Goal: Browse casually

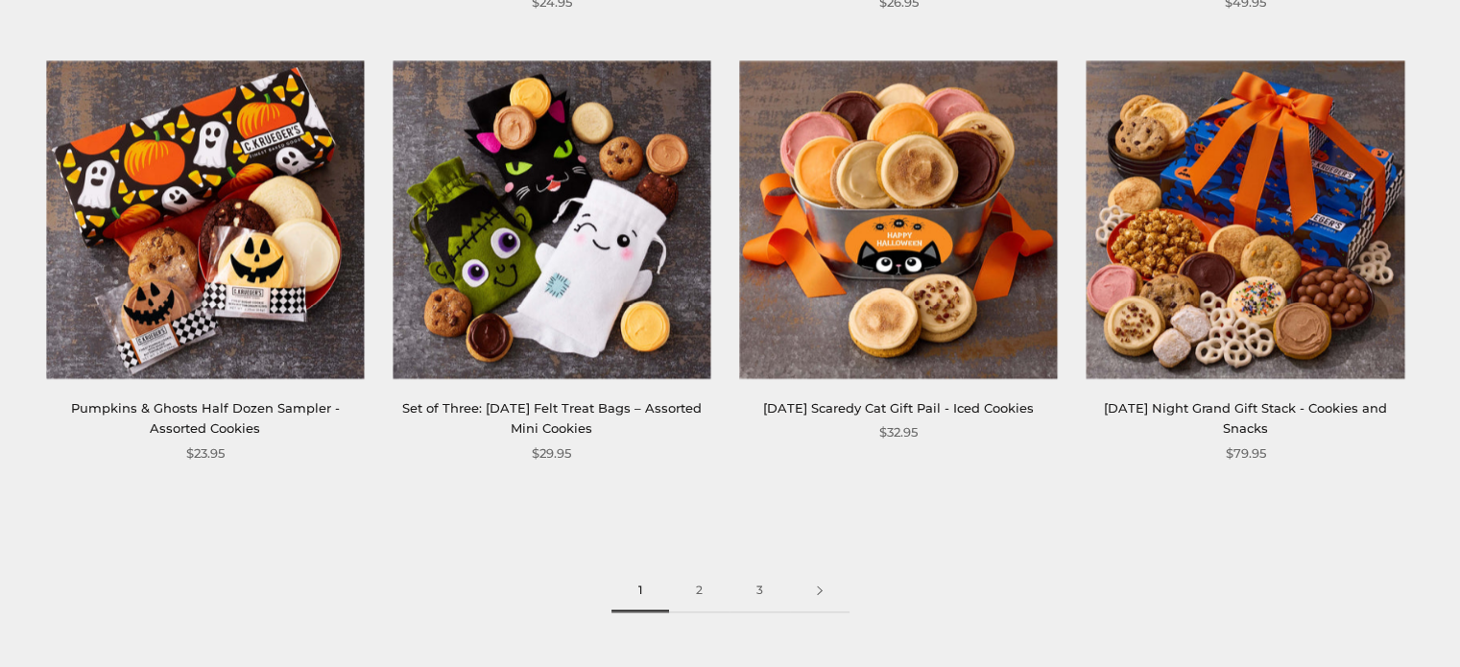
scroll to position [2688, 0]
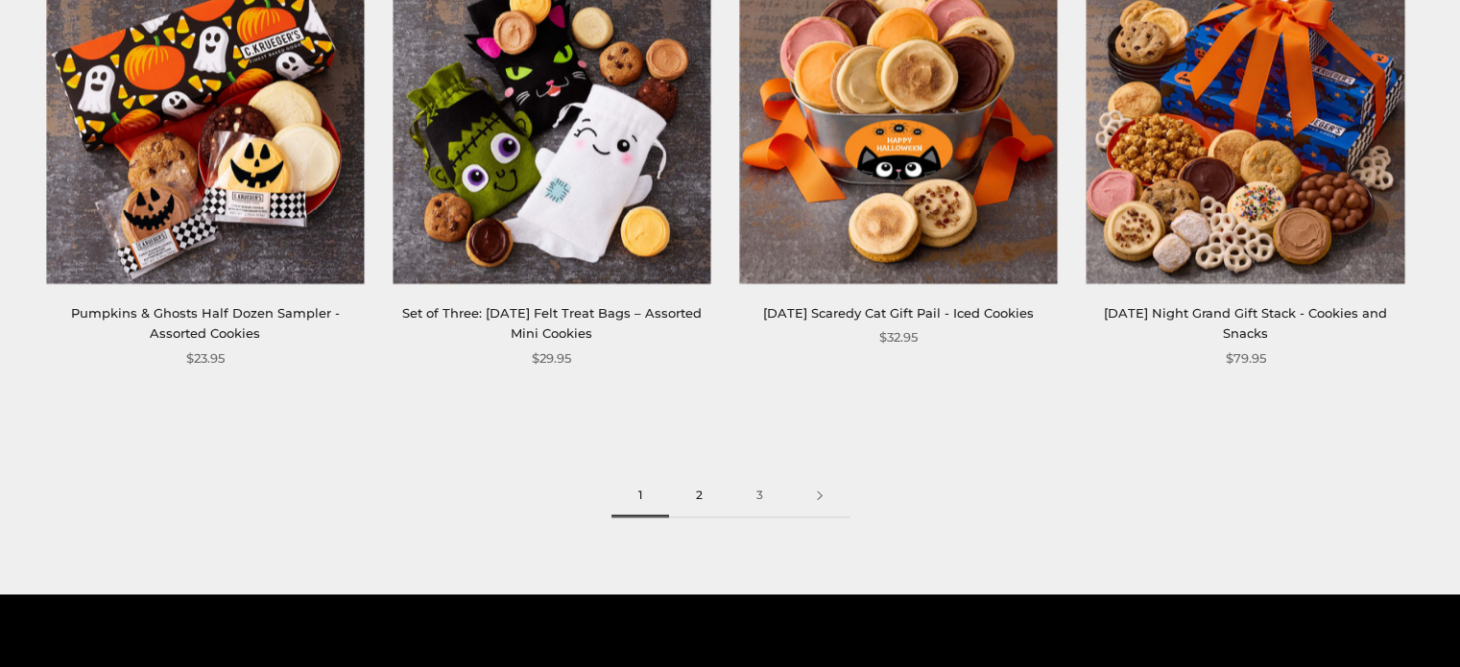
click at [696, 494] on link "2" at bounding box center [699, 495] width 60 height 43
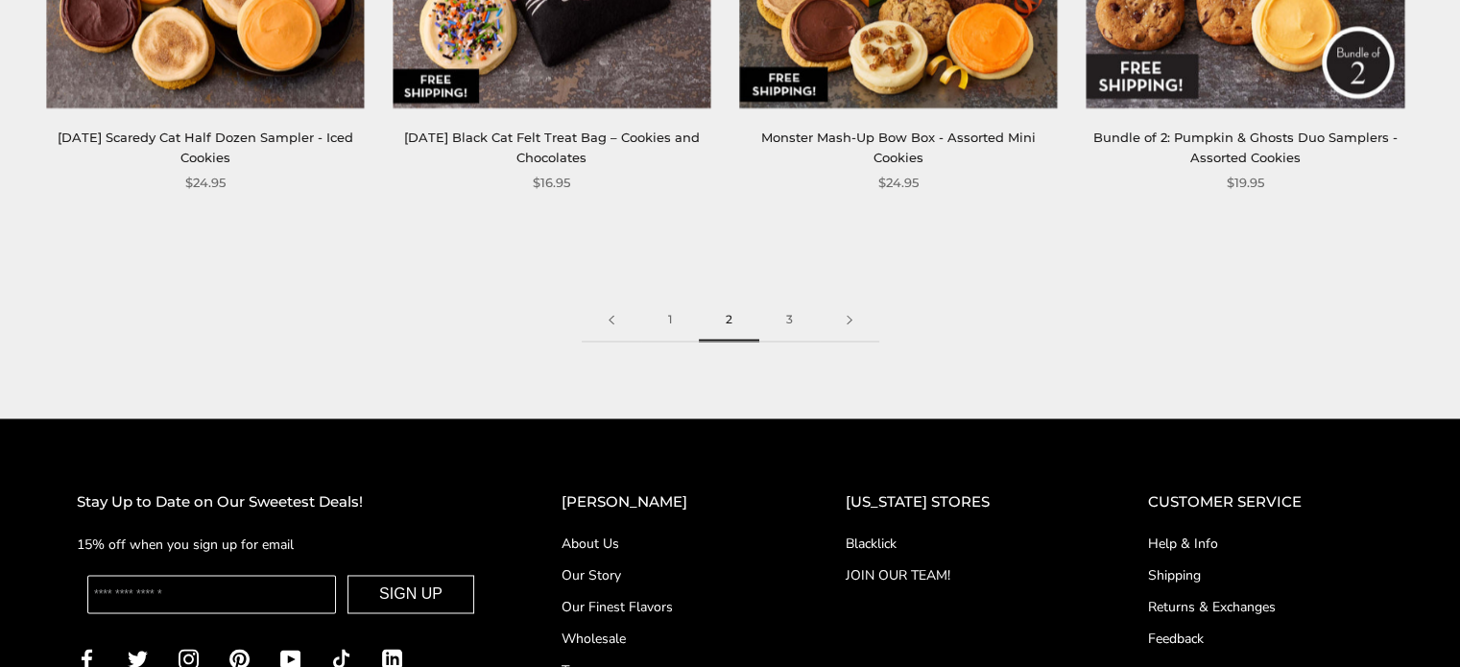
scroll to position [2881, 0]
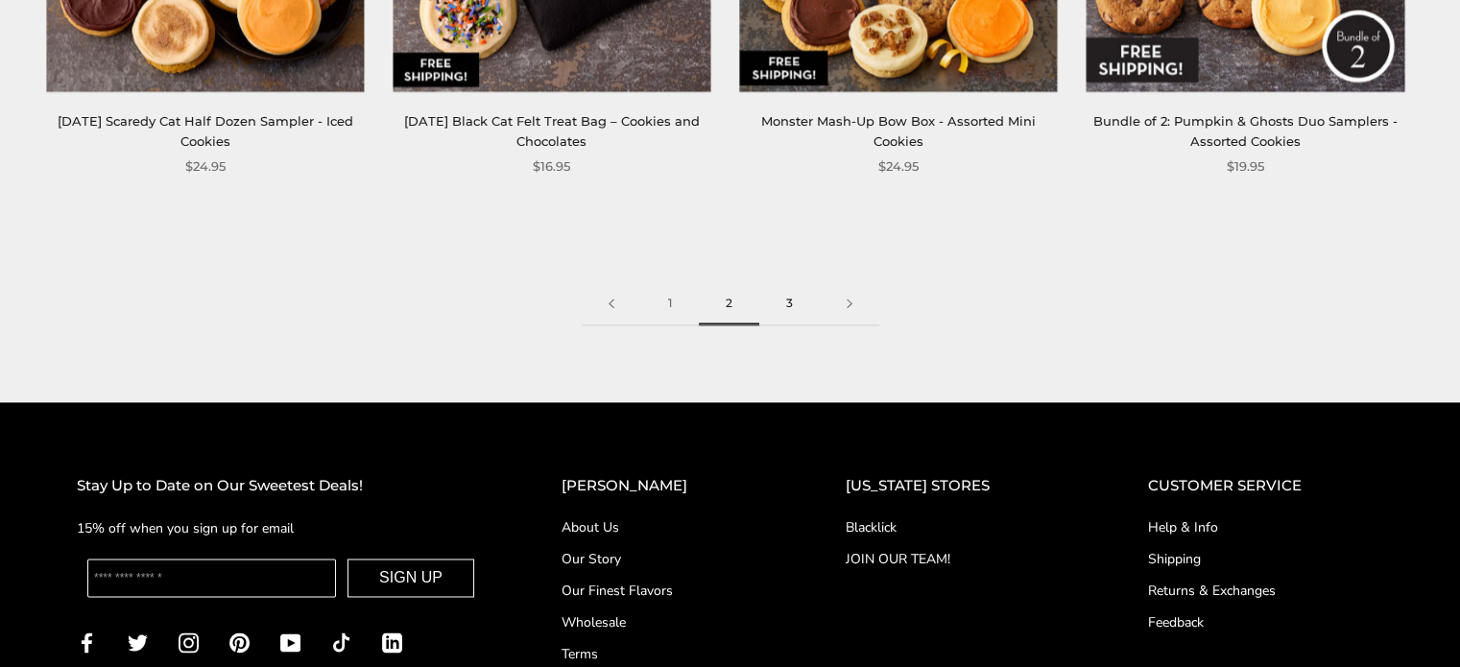
click at [787, 306] on link "3" at bounding box center [789, 303] width 60 height 43
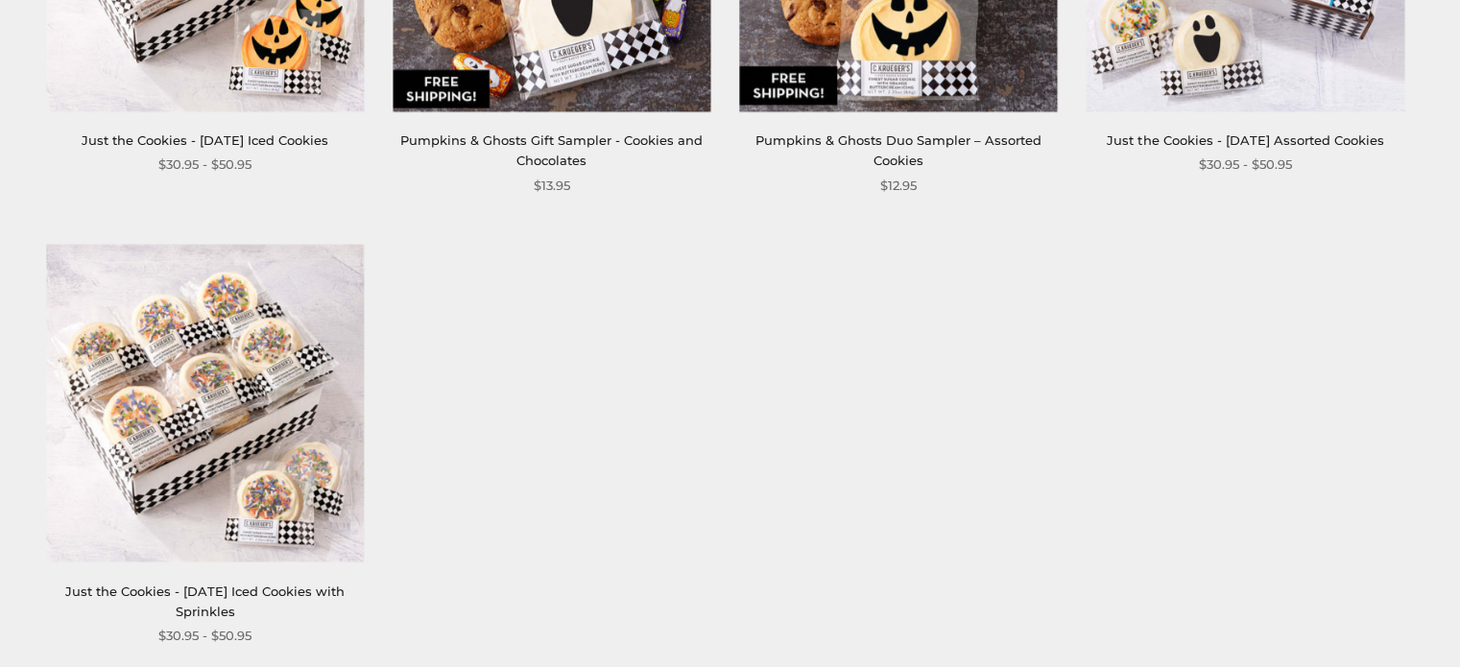
scroll to position [1152, 0]
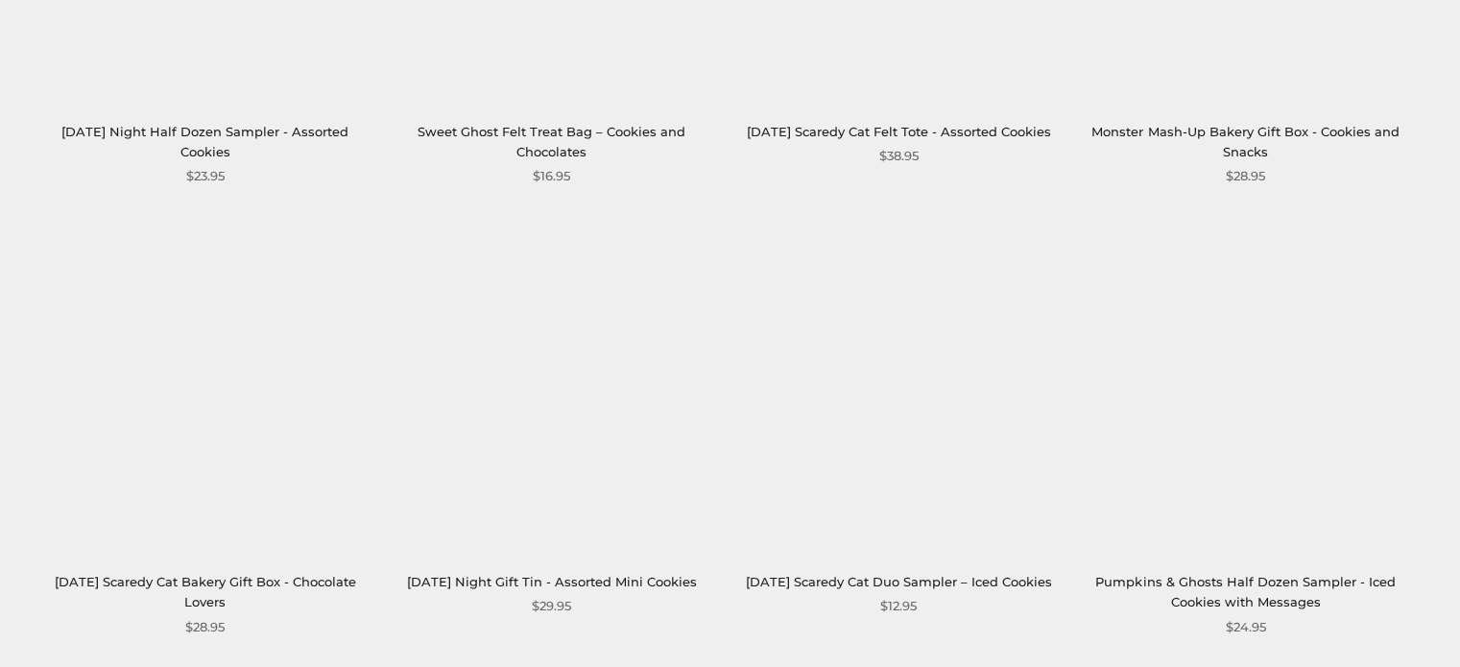
scroll to position [576, 0]
